Goal: Navigation & Orientation: Understand site structure

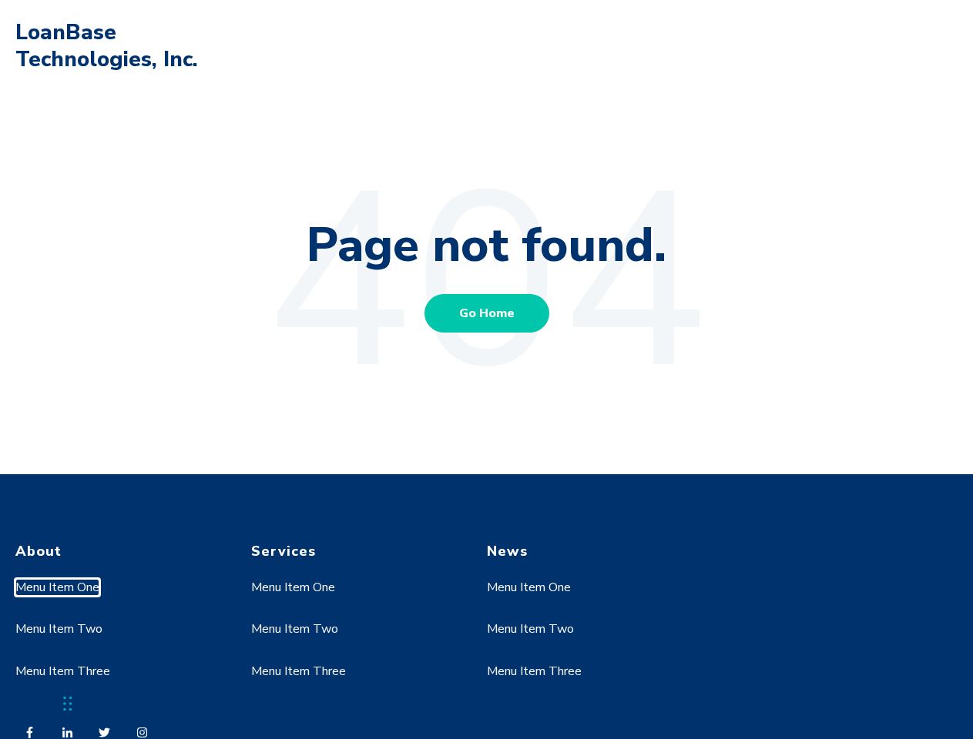
click at [58, 588] on link "Menu Item One" at bounding box center [57, 587] width 84 height 17
click at [58, 629] on link "Menu Item Two" at bounding box center [58, 629] width 87 height 17
click at [293, 588] on link "Menu Item One" at bounding box center [293, 587] width 84 height 17
click at [293, 629] on link "Menu Item Two" at bounding box center [294, 629] width 87 height 17
click at [298, 672] on link "Menu Item Three" at bounding box center [298, 671] width 95 height 17
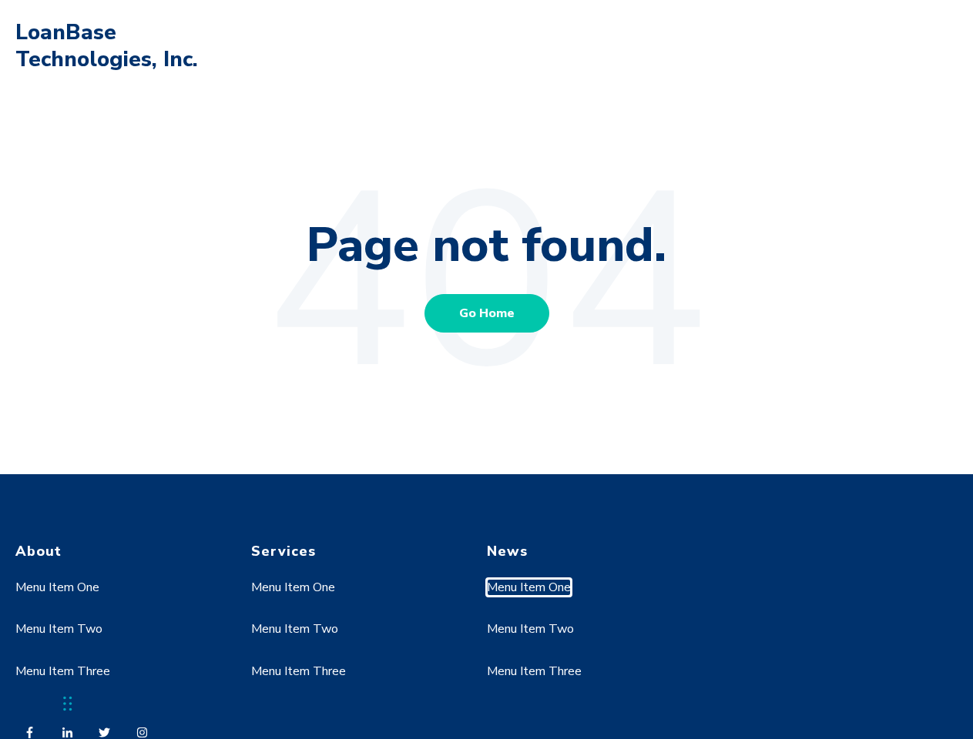
click at [529, 588] on link "Menu Item One" at bounding box center [529, 587] width 84 height 17
click at [529, 629] on link "Menu Item Two" at bounding box center [530, 629] width 87 height 17
click at [534, 672] on link "Menu Item Three" at bounding box center [534, 671] width 95 height 17
click at [68, 704] on div "Chat Widget" at bounding box center [38, 703] width 77 height 74
